Goal: Transaction & Acquisition: Purchase product/service

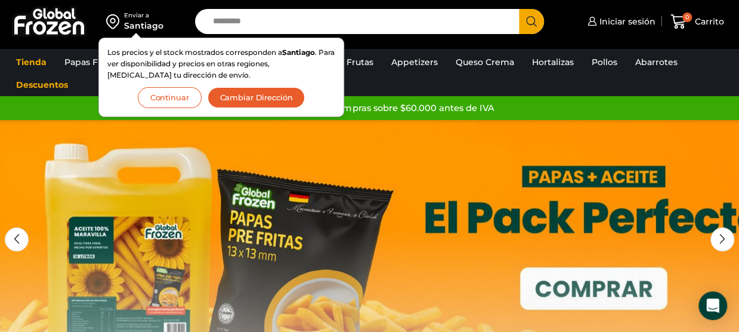
click at [190, 95] on button "Continuar" at bounding box center [170, 97] width 64 height 21
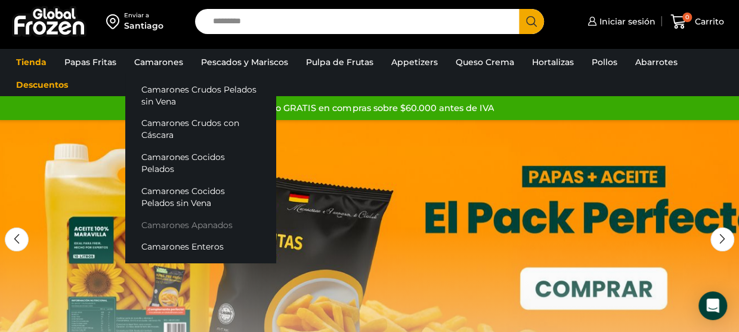
click at [193, 214] on link "Camarones Apanados" at bounding box center [200, 225] width 150 height 22
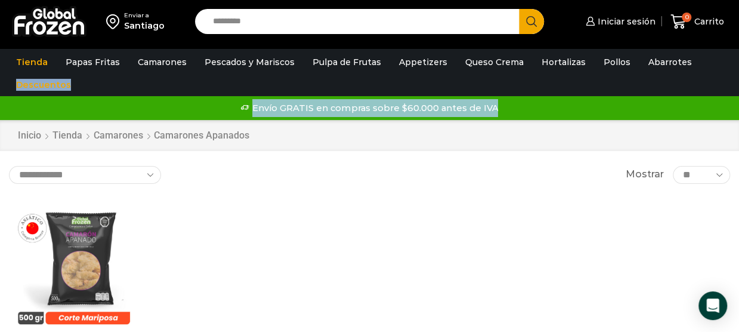
drag, startPoint x: 739, startPoint y: 76, endPoint x: 741, endPoint y: 91, distance: 15.1
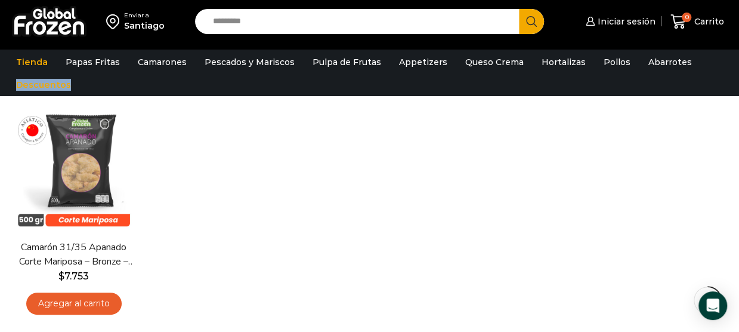
scroll to position [105, 0]
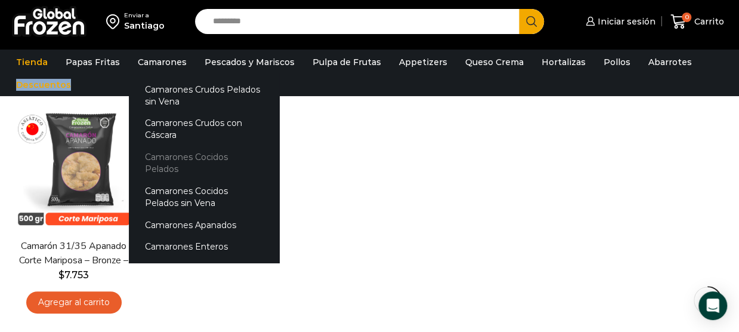
click at [159, 157] on link "Camarones Cocidos Pelados" at bounding box center [204, 163] width 150 height 34
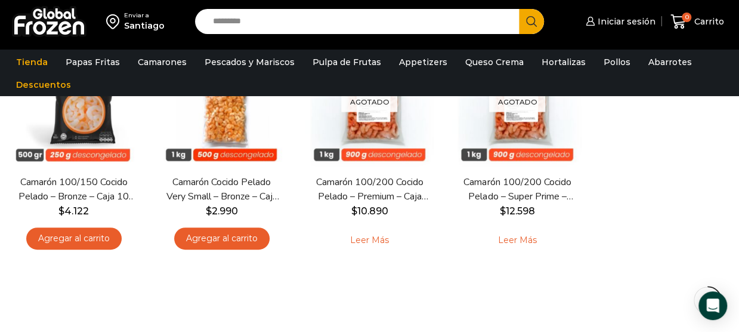
scroll to position [144, 0]
